Goal: Task Accomplishment & Management: Use online tool/utility

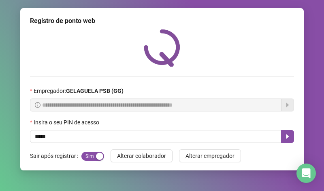
type input "*****"
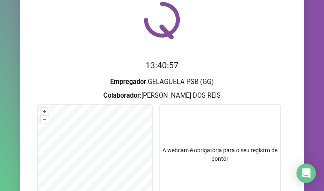
scroll to position [125, 0]
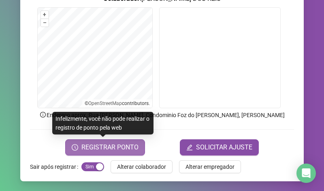
click at [98, 153] on button "REGISTRAR PONTO" at bounding box center [105, 148] width 80 height 16
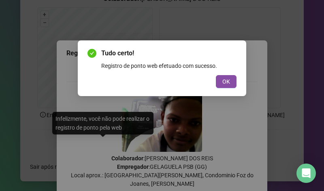
click at [221, 74] on div "Tudo certo! Registro de ponto web efetuado com sucesso. OK" at bounding box center [161, 69] width 149 height 40
click at [225, 80] on span "OK" at bounding box center [226, 81] width 8 height 9
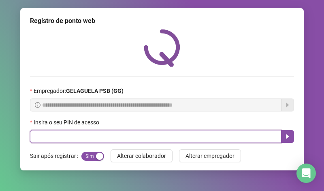
click at [112, 138] on input "text" at bounding box center [155, 136] width 251 height 13
type input "*****"
click at [286, 139] on icon "caret-right" at bounding box center [287, 137] width 3 height 4
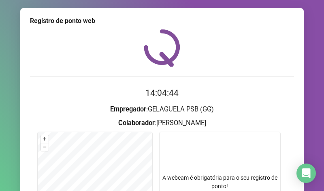
scroll to position [121, 0]
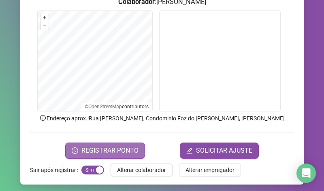
click at [112, 147] on span "REGISTRAR PONTO" at bounding box center [109, 151] width 57 height 10
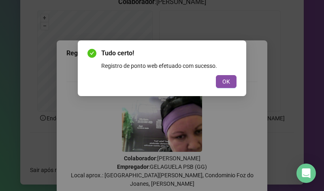
drag, startPoint x: 232, startPoint y: 83, endPoint x: 218, endPoint y: 75, distance: 15.4
click at [231, 83] on button "OK" at bounding box center [226, 81] width 21 height 13
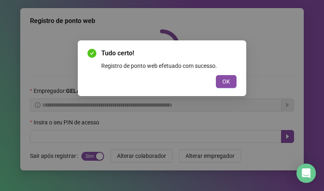
scroll to position [0, 0]
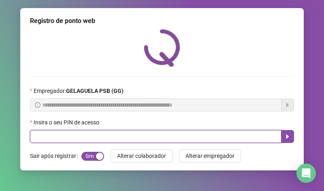
click at [184, 137] on input "text" at bounding box center [155, 136] width 251 height 13
type input "*****"
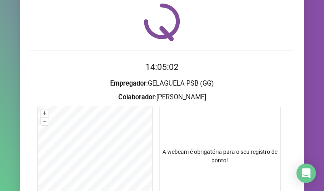
scroll to position [81, 0]
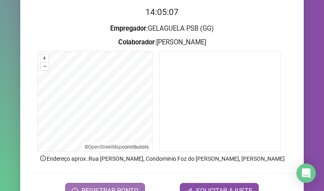
click at [103, 186] on button "REGISTRAR PONTO" at bounding box center [105, 191] width 80 height 16
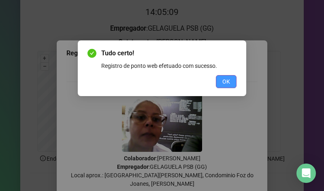
click at [220, 81] on button "OK" at bounding box center [226, 81] width 21 height 13
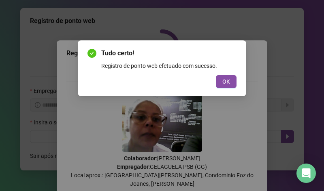
scroll to position [0, 0]
